Goal: Task Accomplishment & Management: Use online tool/utility

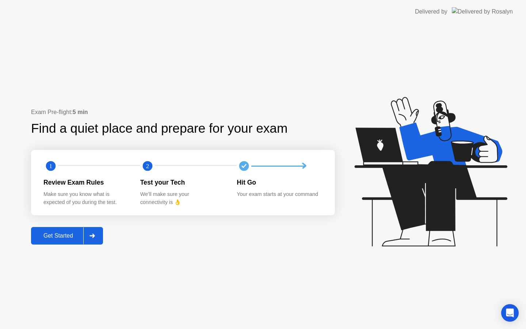
click at [91, 234] on icon at bounding box center [91, 235] width 5 height 4
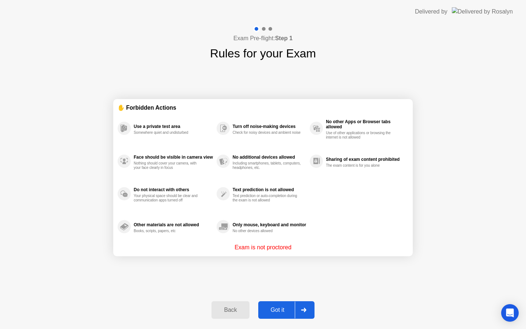
click at [295, 313] on div at bounding box center [304, 309] width 18 height 17
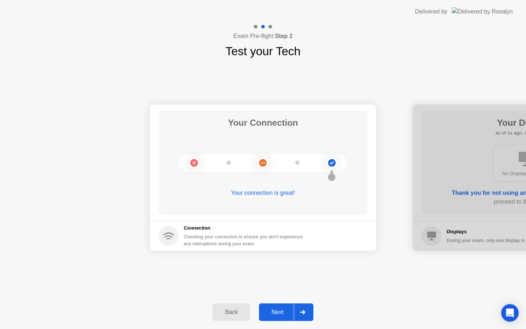
click at [295, 313] on div at bounding box center [303, 311] width 18 height 17
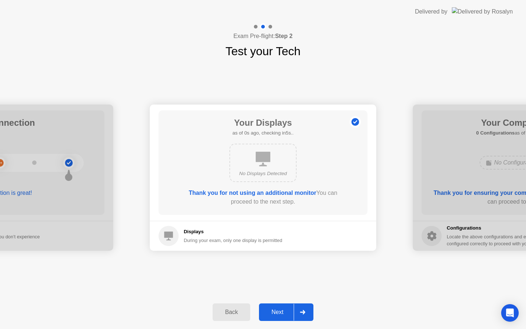
click at [295, 314] on div at bounding box center [303, 311] width 18 height 17
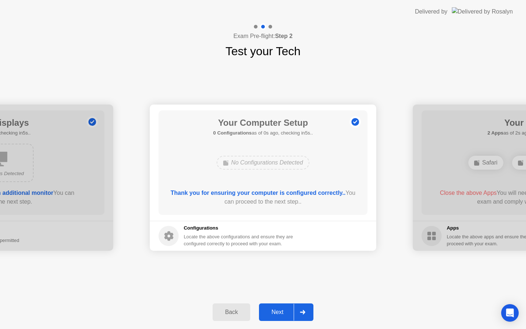
click at [295, 313] on div at bounding box center [303, 311] width 18 height 17
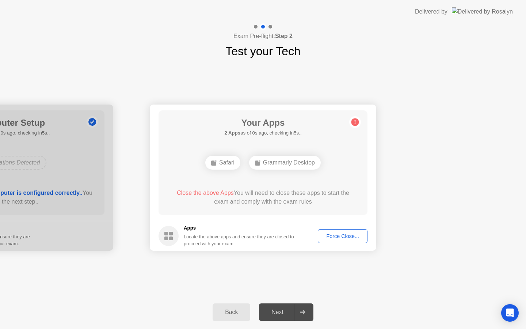
click at [346, 231] on button "Force Close..." at bounding box center [343, 236] width 50 height 14
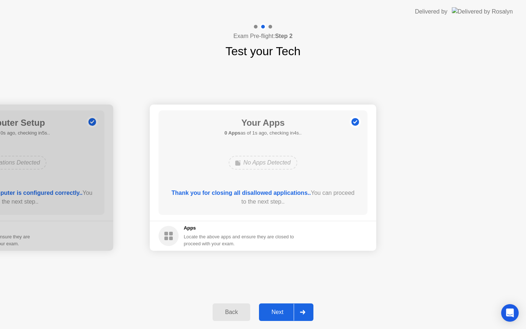
click at [296, 310] on div at bounding box center [303, 311] width 18 height 17
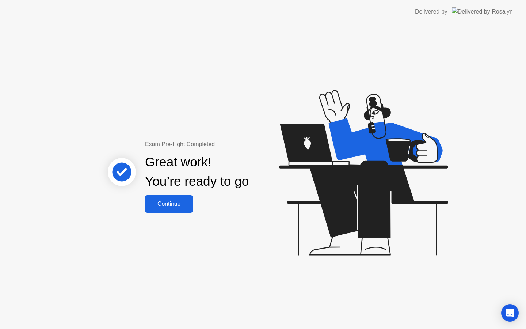
click at [186, 205] on div "Continue" at bounding box center [168, 203] width 43 height 7
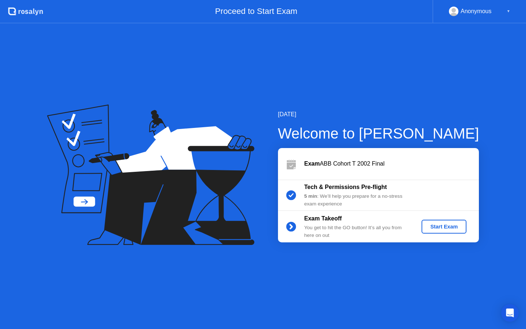
click at [437, 227] on div "Start Exam" at bounding box center [443, 226] width 39 height 6
